Goal: Navigation & Orientation: Find specific page/section

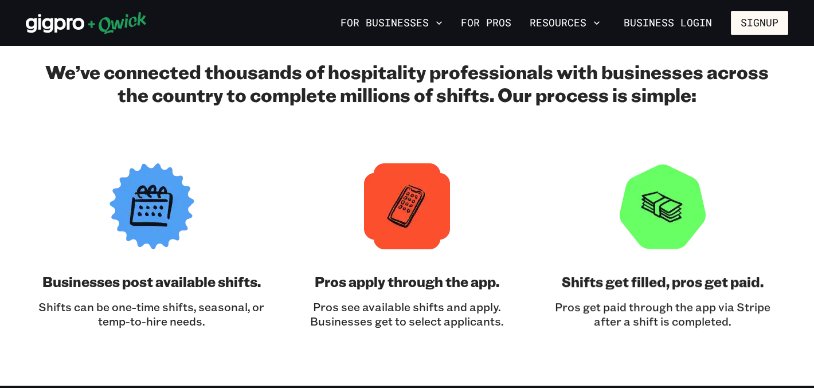
scroll to position [1671, 0]
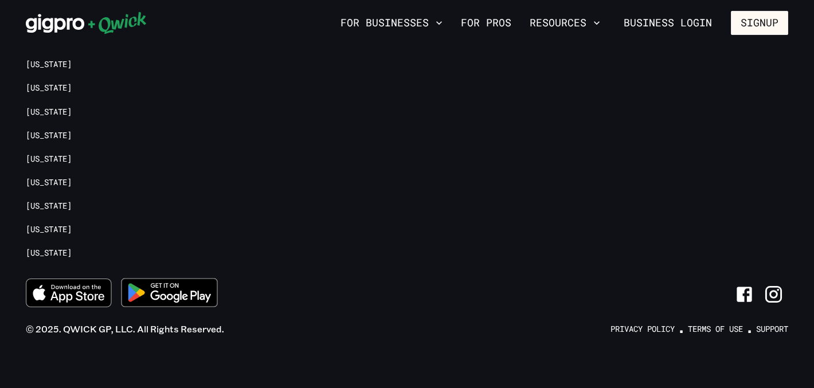
scroll to position [817, 0]
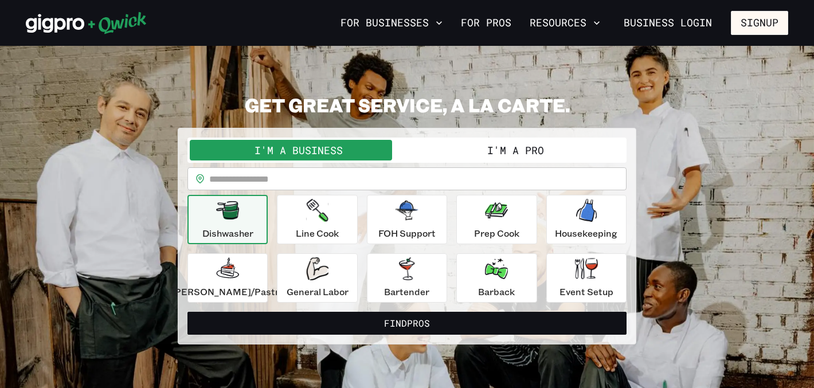
scroll to position [11, 0]
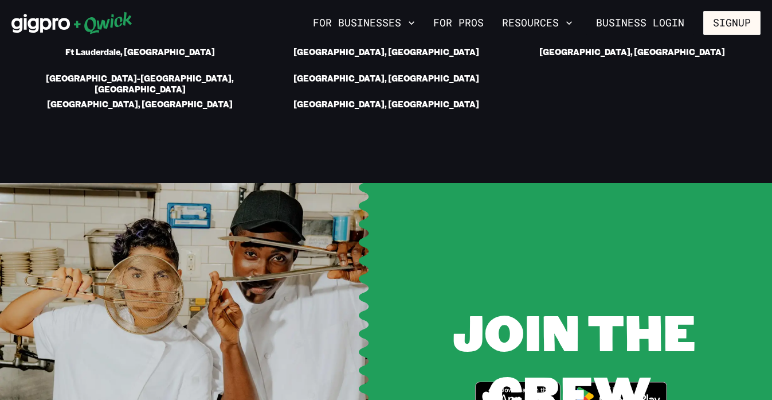
scroll to position [2722, 0]
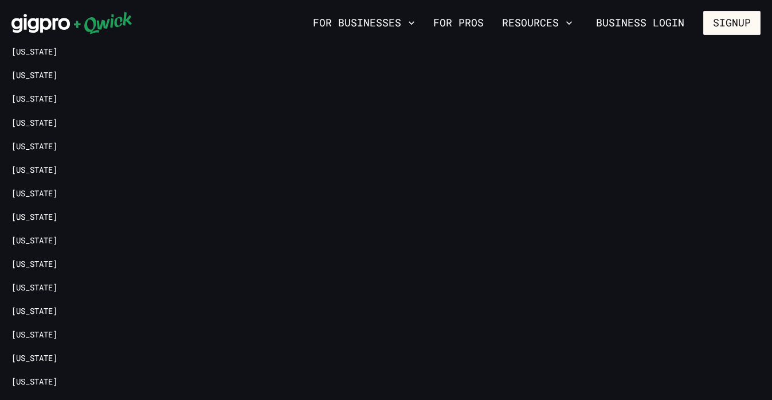
drag, startPoint x: 119, startPoint y: 334, endPoint x: 49, endPoint y: 334, distance: 70.5
copy span "QWICK GP, LLC."
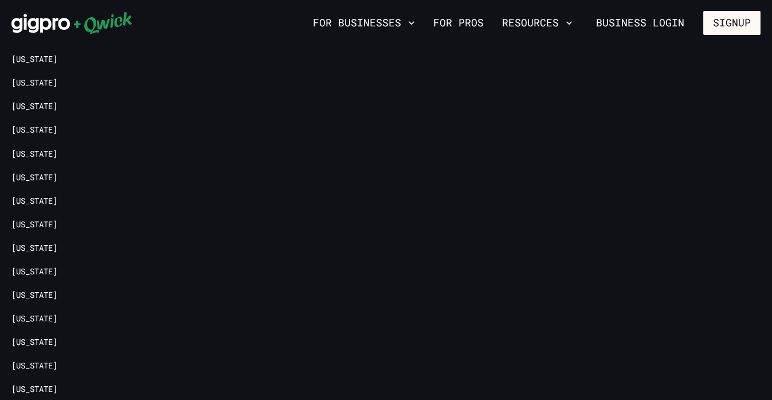
scroll to position [2722, 0]
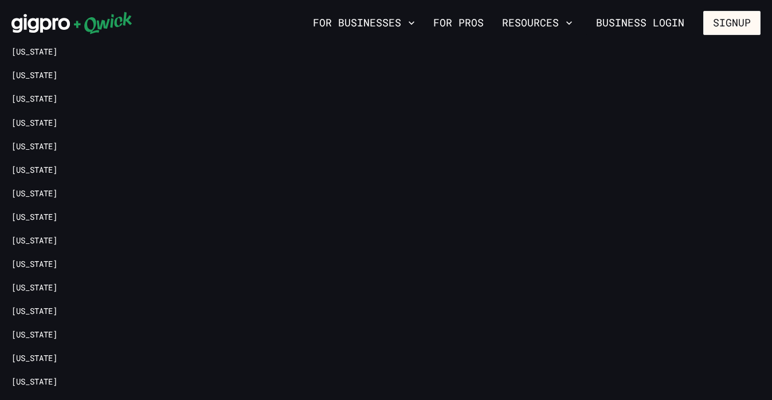
drag, startPoint x: 21, startPoint y: 334, endPoint x: 203, endPoint y: 334, distance: 182.3
copy span "2025. QWICK GP, LLC. All Rights Reserved"
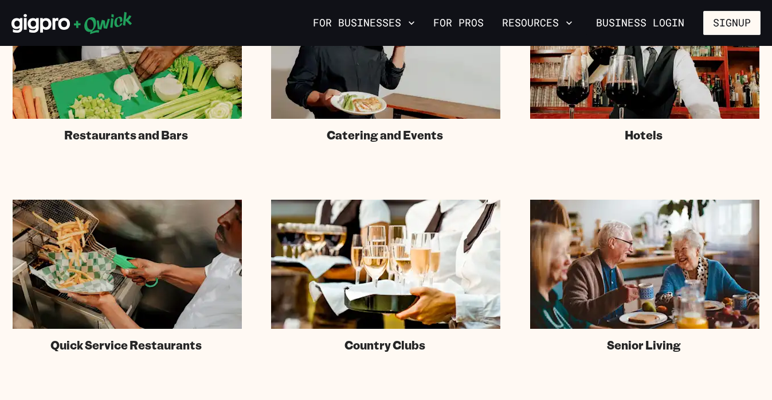
scroll to position [613, 0]
